Goal: Find specific page/section: Find specific page/section

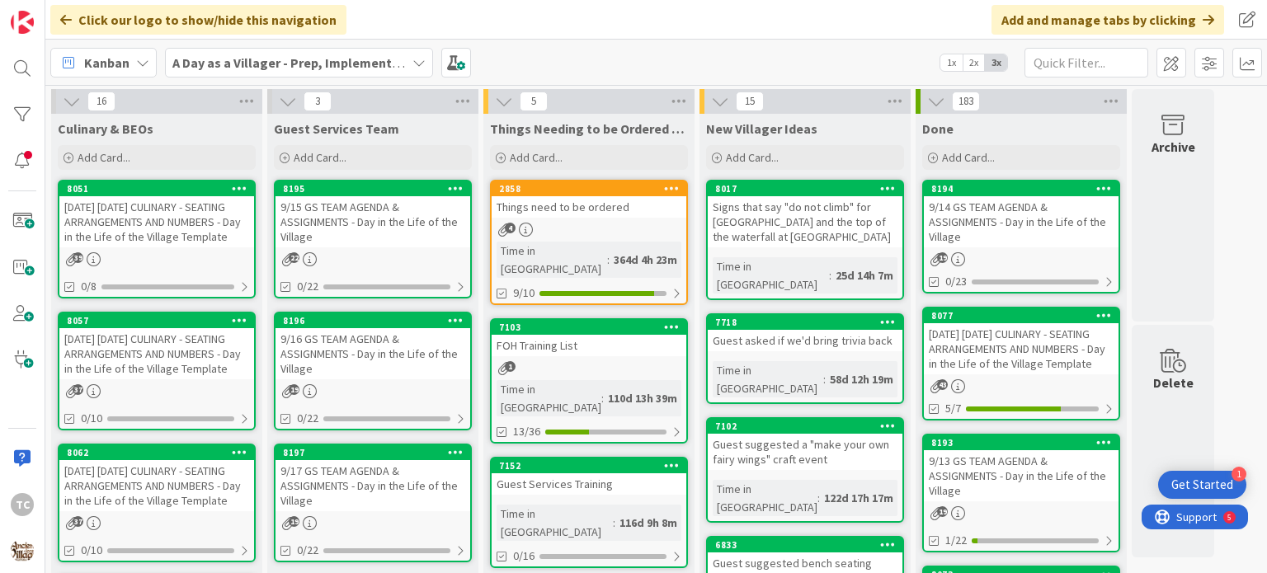
click at [162, 243] on div "[DATE] [DATE] CULINARY - SEATING ARRANGEMENTS AND NUMBERS - Day in the Life of …" at bounding box center [156, 221] width 195 height 51
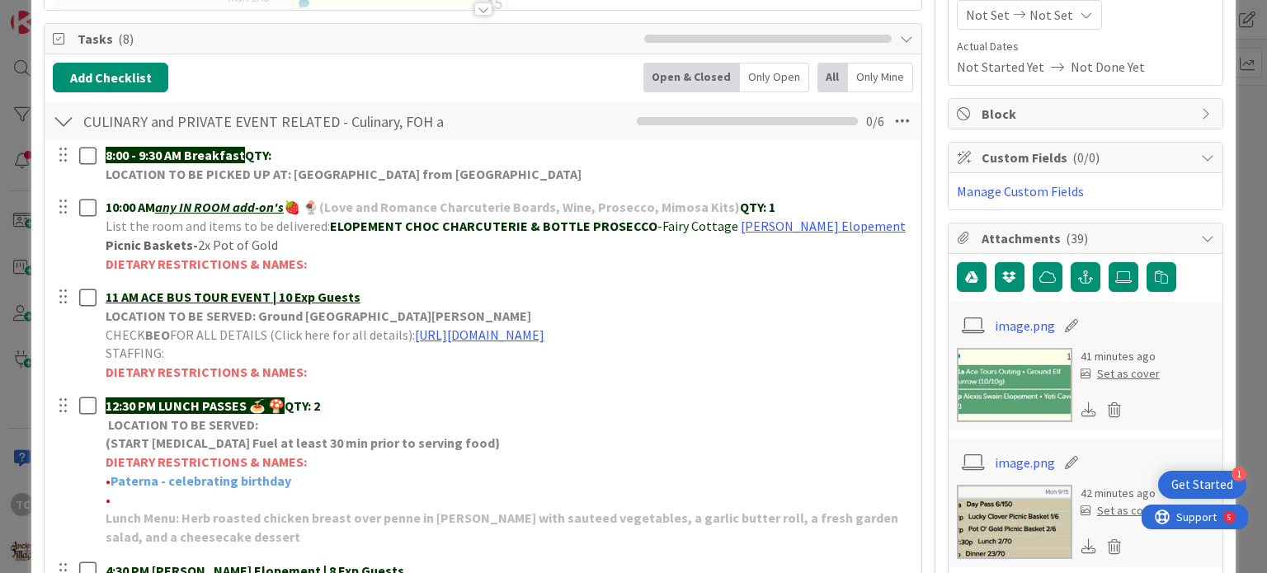
scroll to position [247, 0]
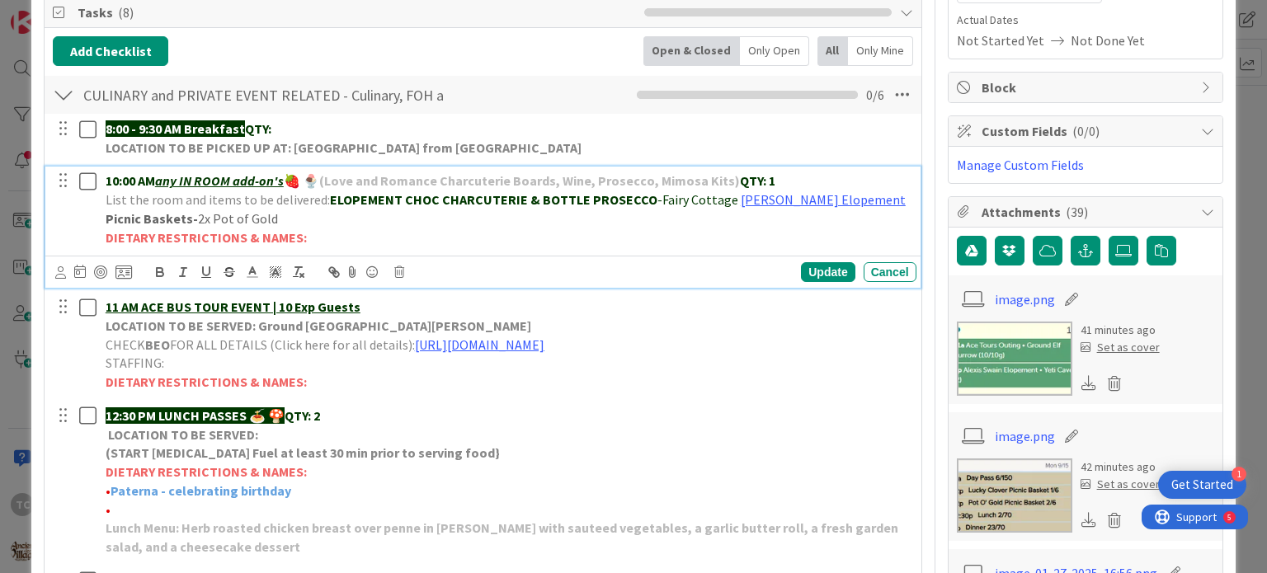
click at [280, 219] on p "Picnic Baskets- 2x Pot of Gold" at bounding box center [508, 219] width 804 height 19
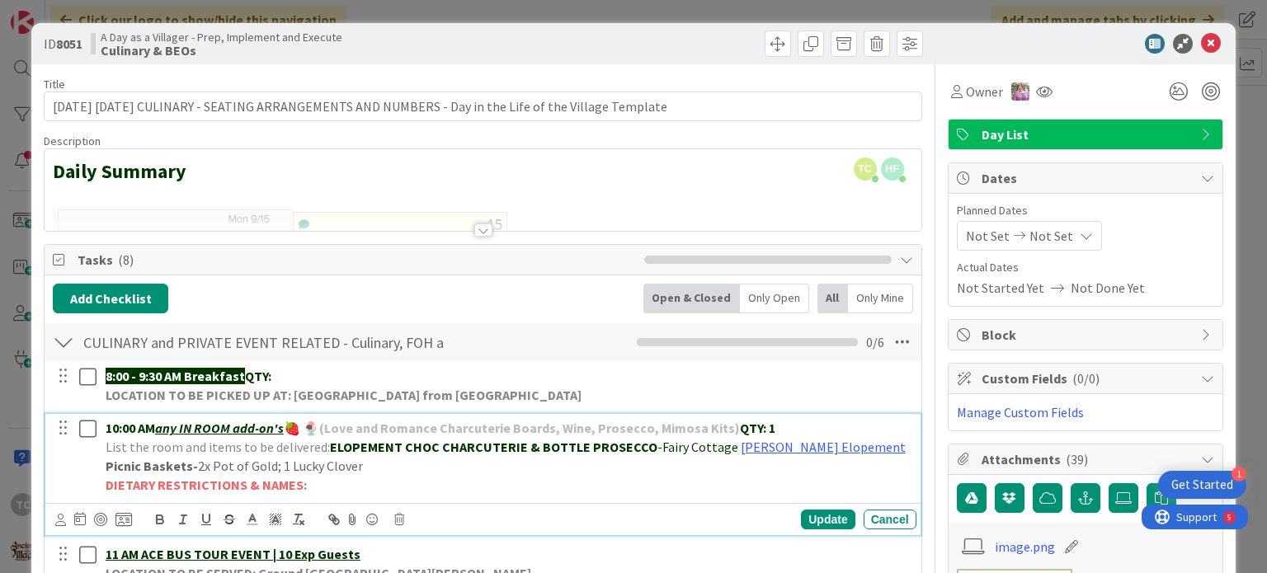
click at [596, 11] on div "ID 8051 A Day as a Villager - Prep, Implement and Execute Culinary & BEOs Title…" at bounding box center [633, 286] width 1267 height 573
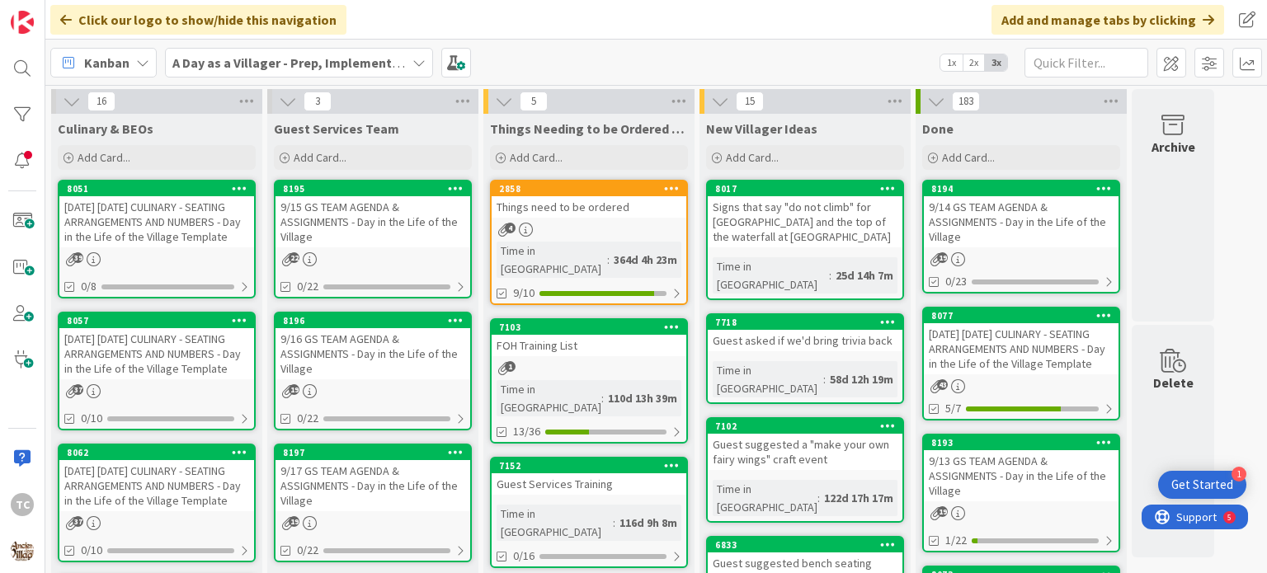
click at [414, 231] on div "9/15 GS TEAM AGENDA & ASSIGNMENTS - Day in the Life of the Village" at bounding box center [373, 221] width 195 height 51
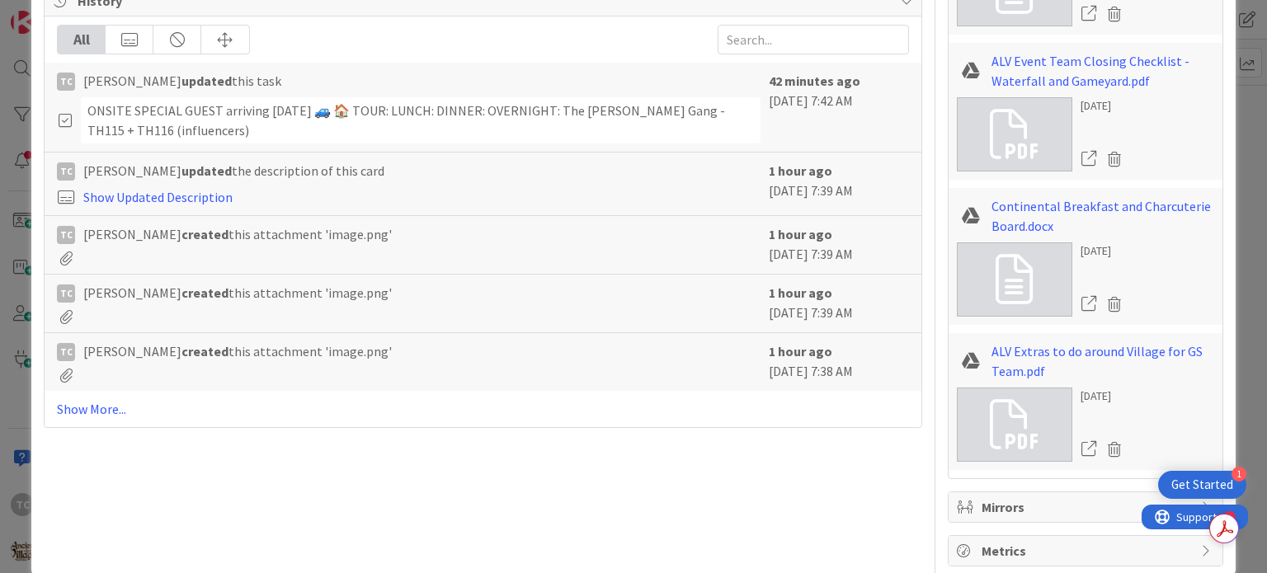
scroll to position [3182, 0]
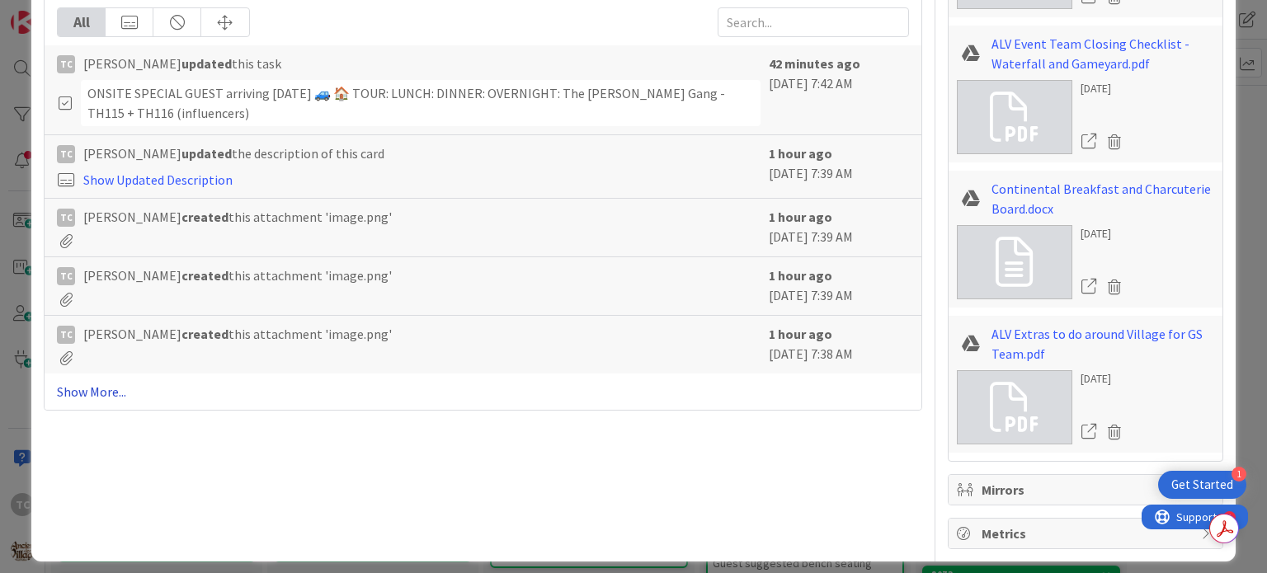
click at [76, 382] on link "Show More..." at bounding box center [482, 392] width 851 height 20
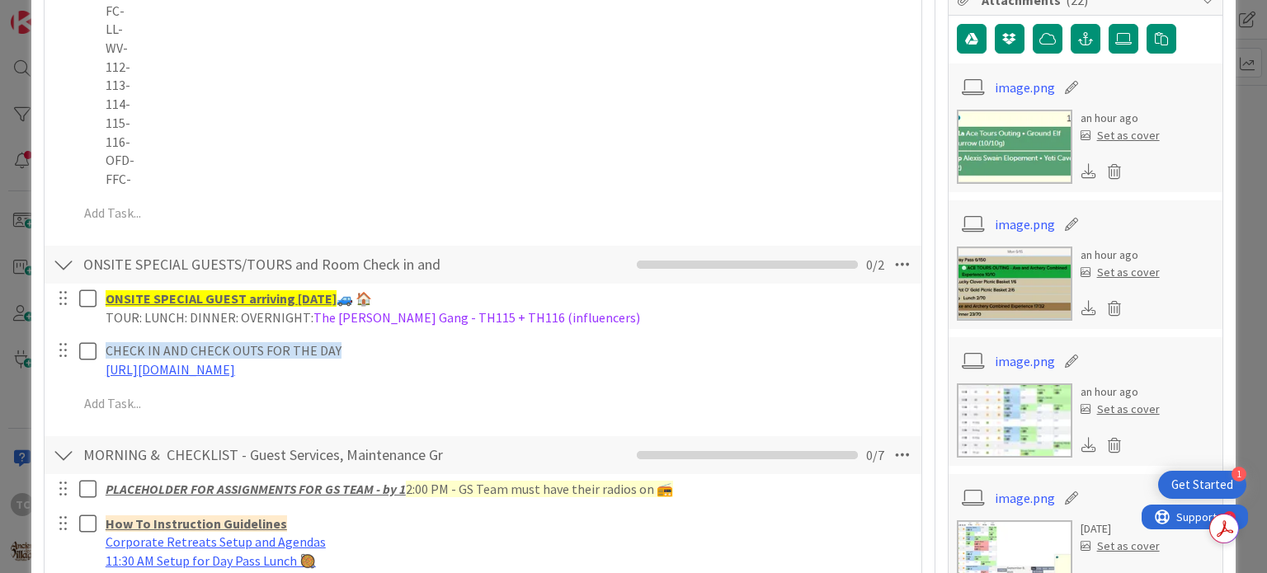
scroll to position [0, 0]
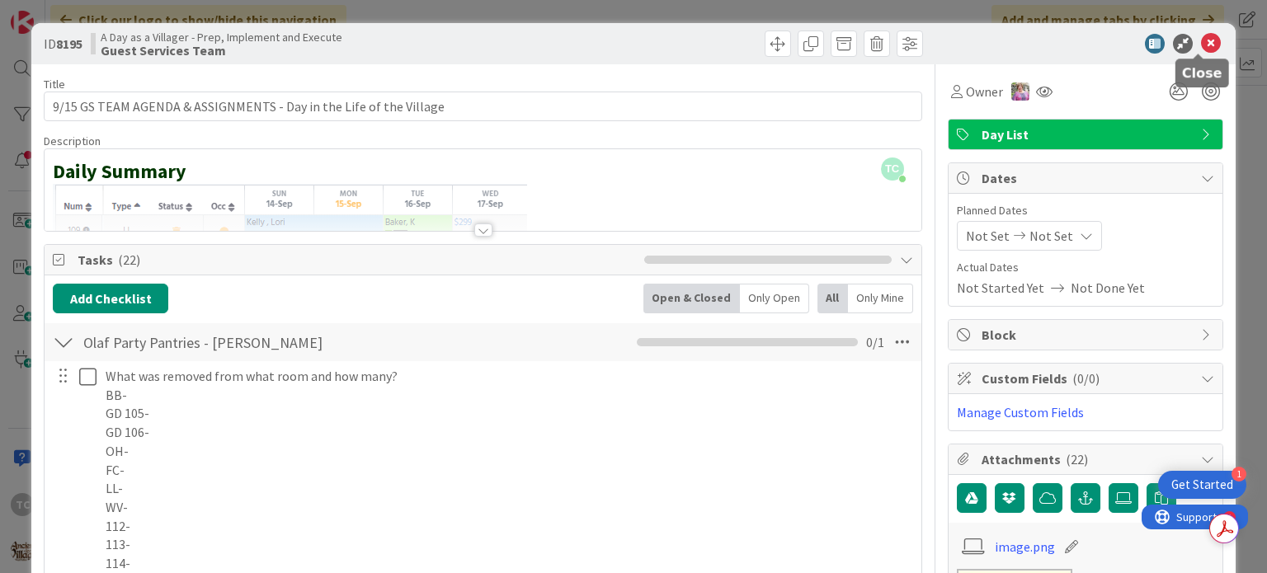
click at [1201, 41] on icon at bounding box center [1211, 44] width 20 height 20
